Goal: Navigation & Orientation: Find specific page/section

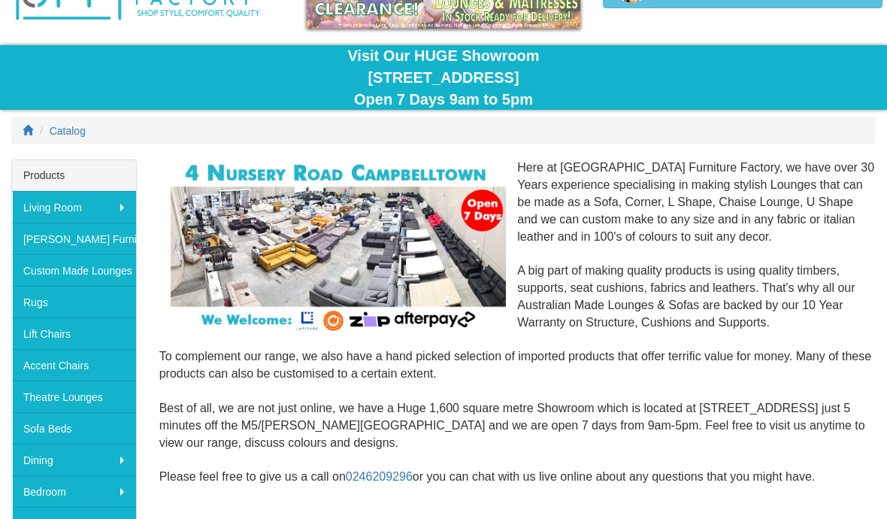
scroll to position [113, 0]
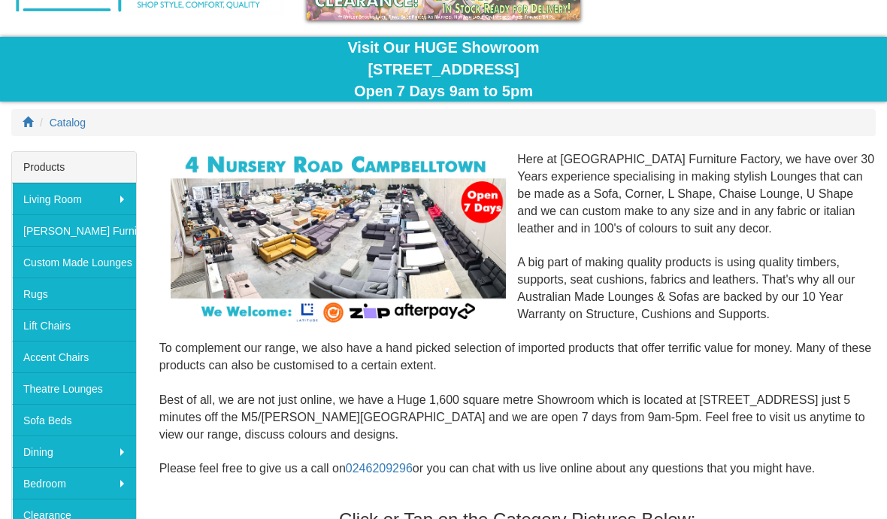
click at [61, 232] on link "[PERSON_NAME] Furniture" at bounding box center [74, 230] width 124 height 32
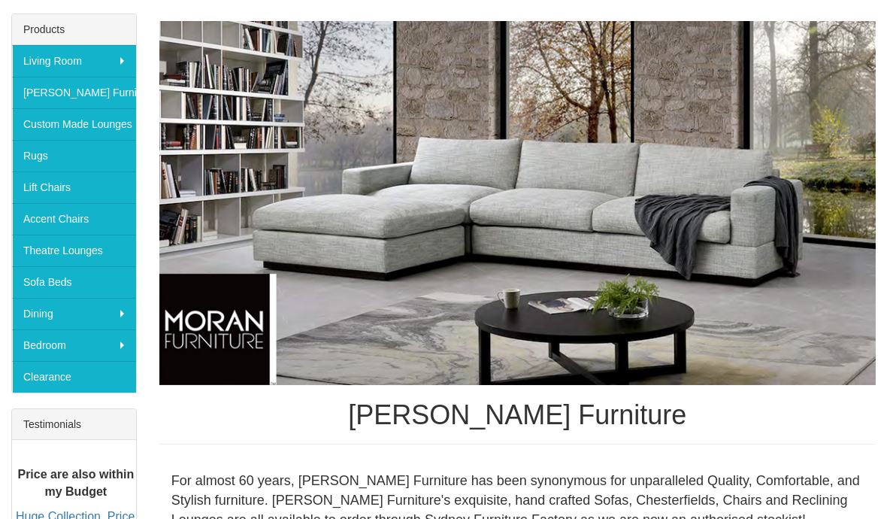
scroll to position [246, 0]
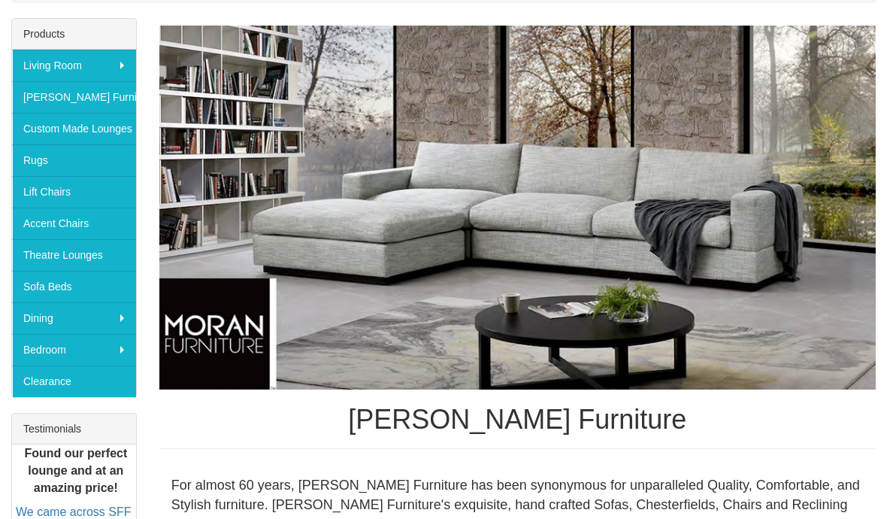
click at [49, 131] on link "Custom Made Lounges" at bounding box center [74, 129] width 124 height 32
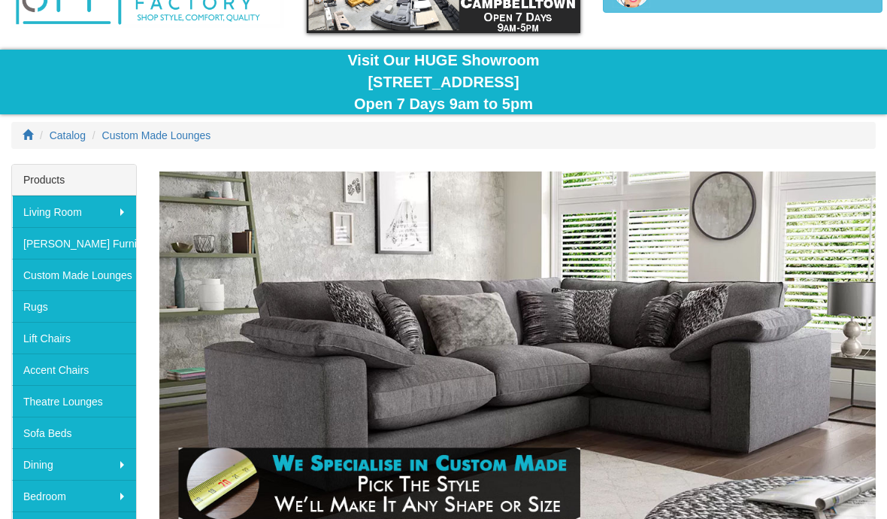
scroll to position [100, 0]
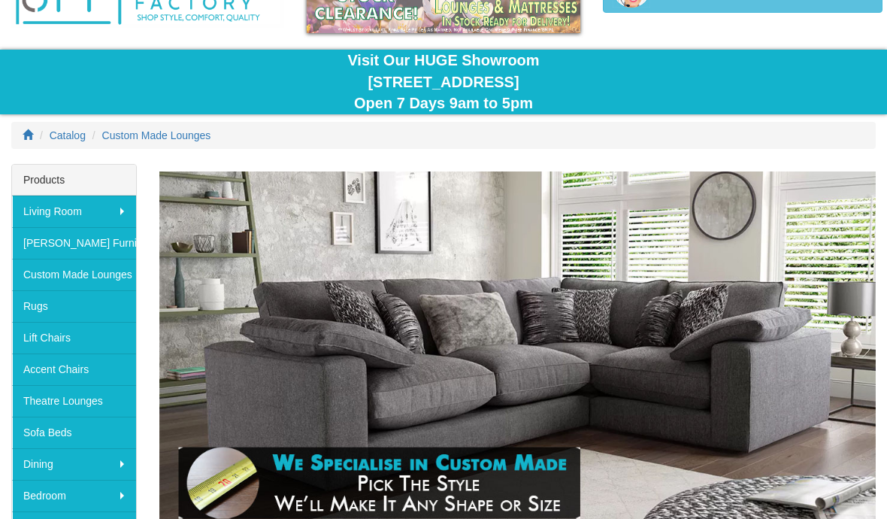
click at [52, 332] on link "Lift Chairs" at bounding box center [74, 338] width 124 height 32
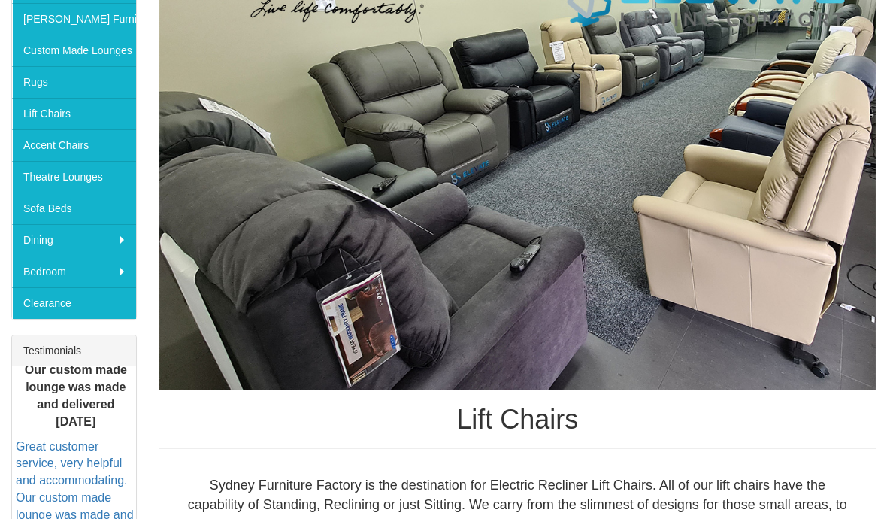
scroll to position [324, 0]
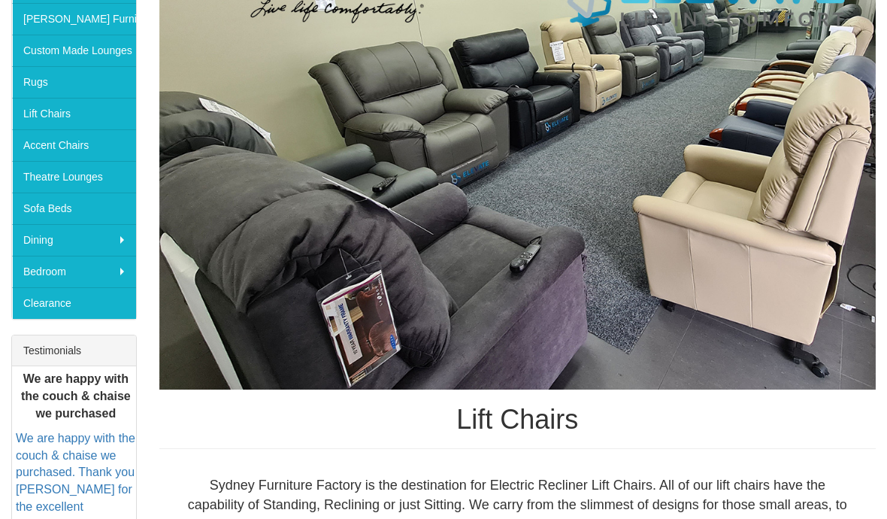
click at [35, 212] on link "Sofa Beds" at bounding box center [74, 208] width 124 height 32
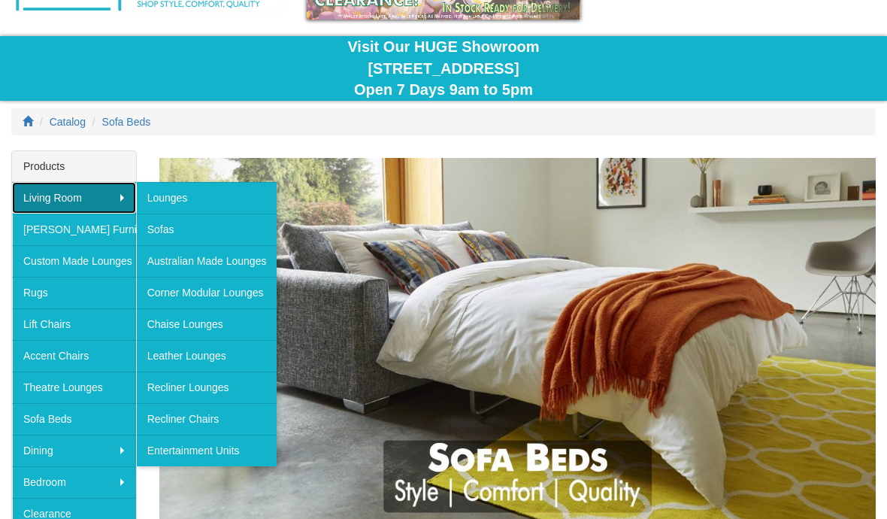
scroll to position [114, 0]
click at [178, 419] on link "Recliner Chairs" at bounding box center [206, 419] width 141 height 32
